Goal: Task Accomplishment & Management: Manage account settings

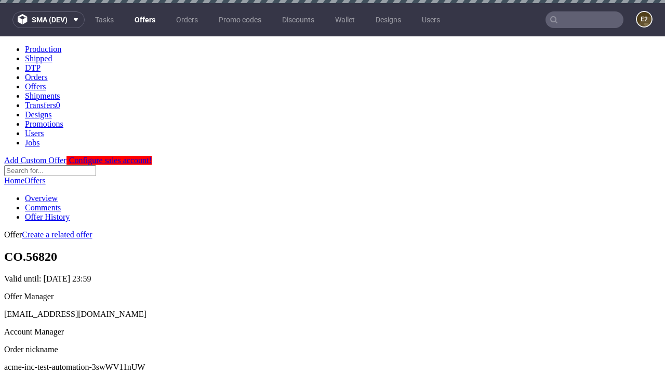
scroll to position [3, 0]
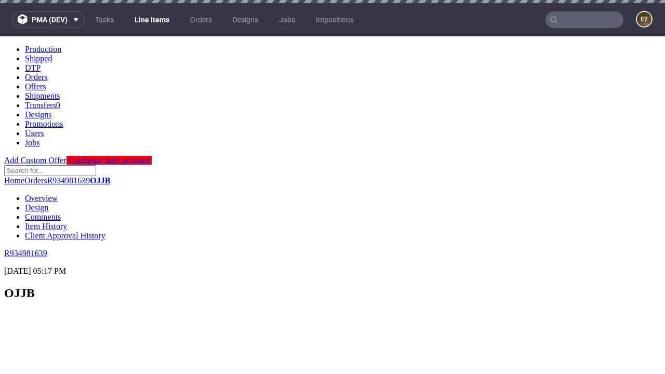
scroll to position [1324, 0]
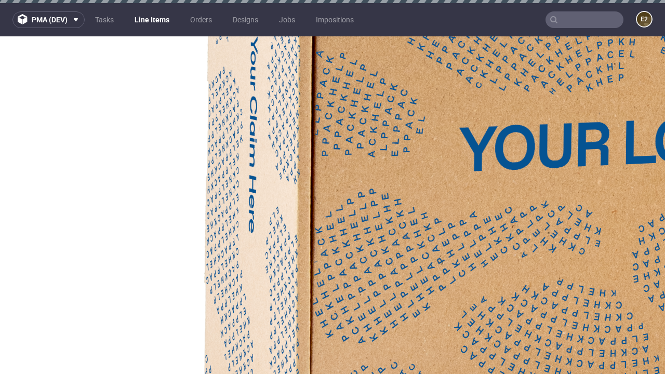
select select "accepted"
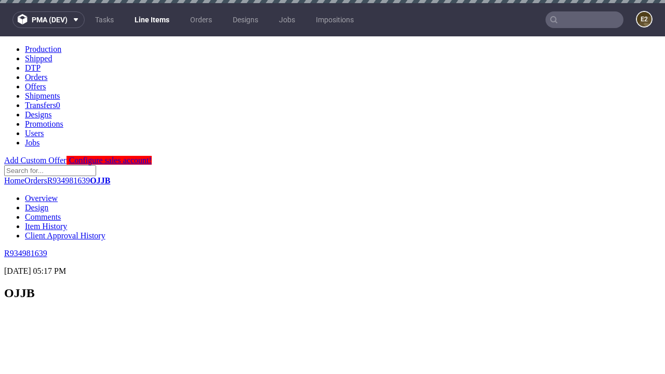
scroll to position [1511, 0]
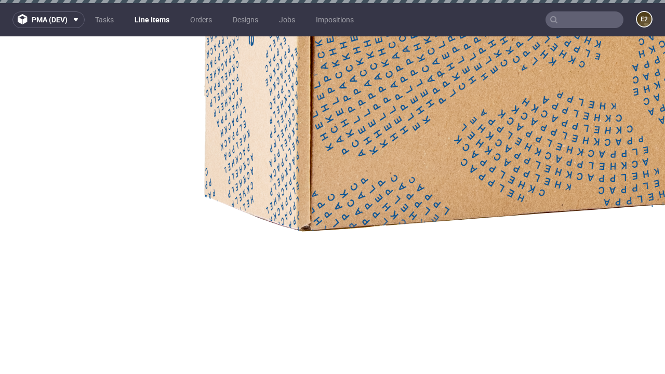
select select "received"
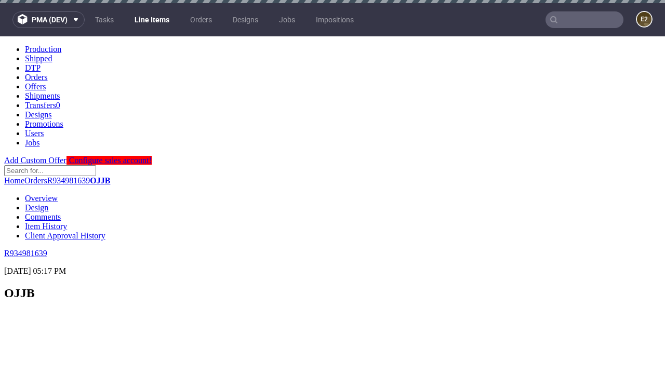
select select "accepted_dtp_issue_reprint"
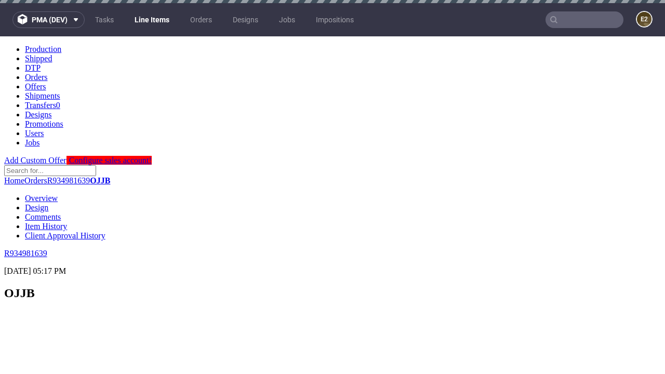
scroll to position [0, 0]
